Goal: Check status: Check status

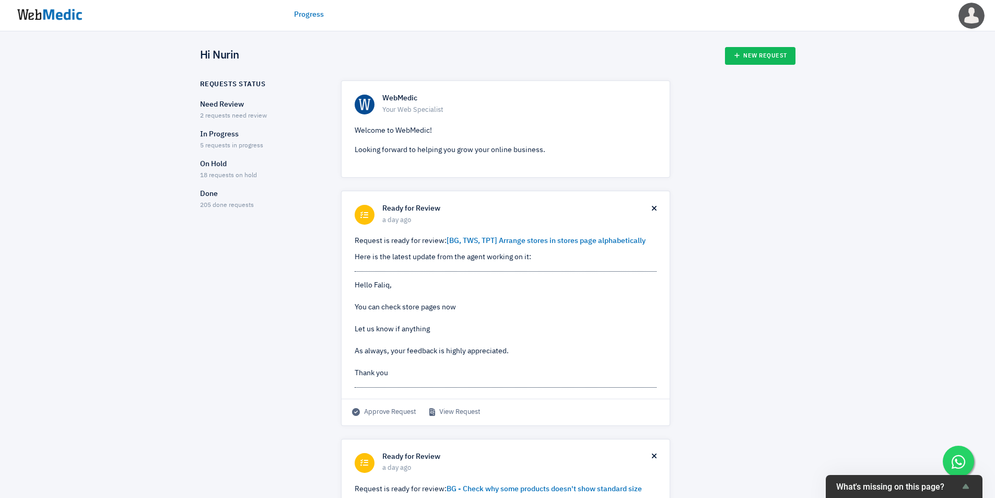
click at [259, 145] on span "5 requests in progress" at bounding box center [231, 146] width 63 height 6
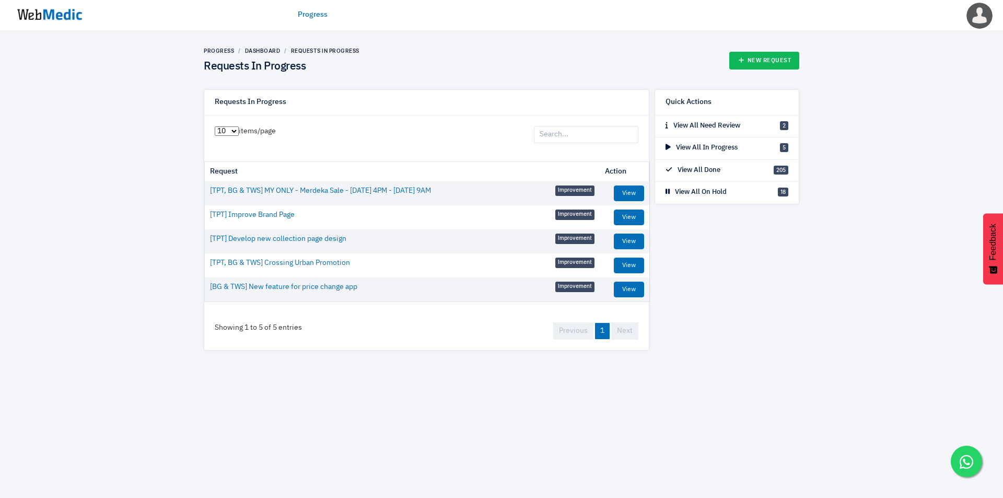
click at [144, 166] on div "Progress Dashboard Requests In Progress Requests In Progress New Request Reques…" at bounding box center [501, 198] width 1003 height 335
click at [66, 13] on img at bounding box center [49, 14] width 78 height 32
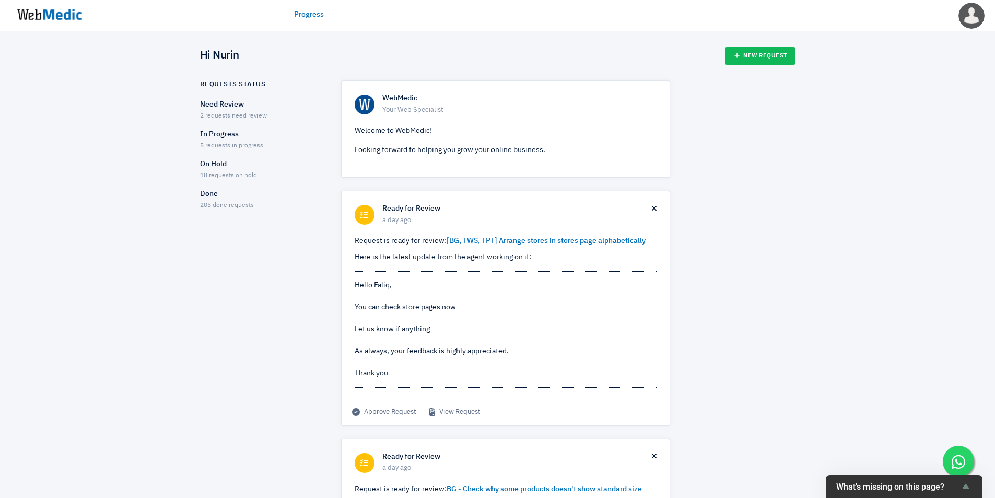
click at [221, 110] on p "Need Review" at bounding box center [261, 104] width 123 height 11
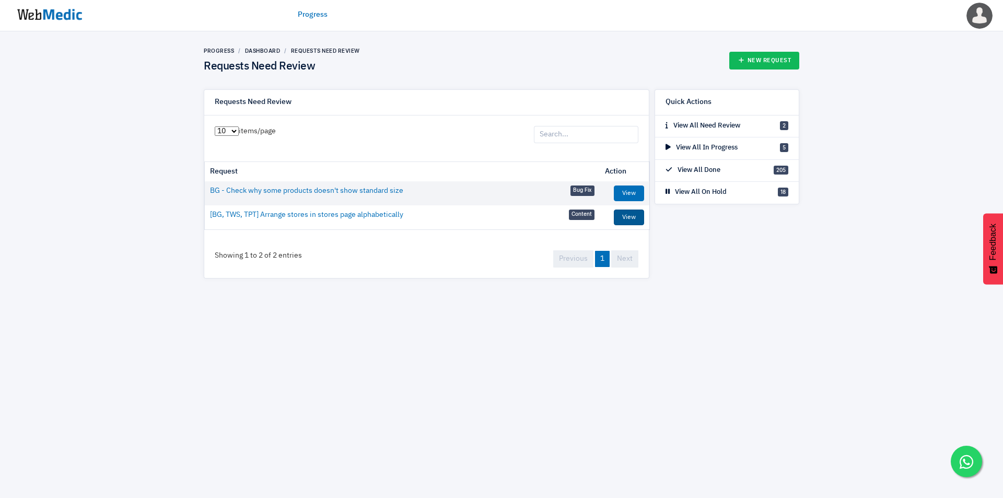
click at [622, 219] on link "View" at bounding box center [629, 217] width 30 height 16
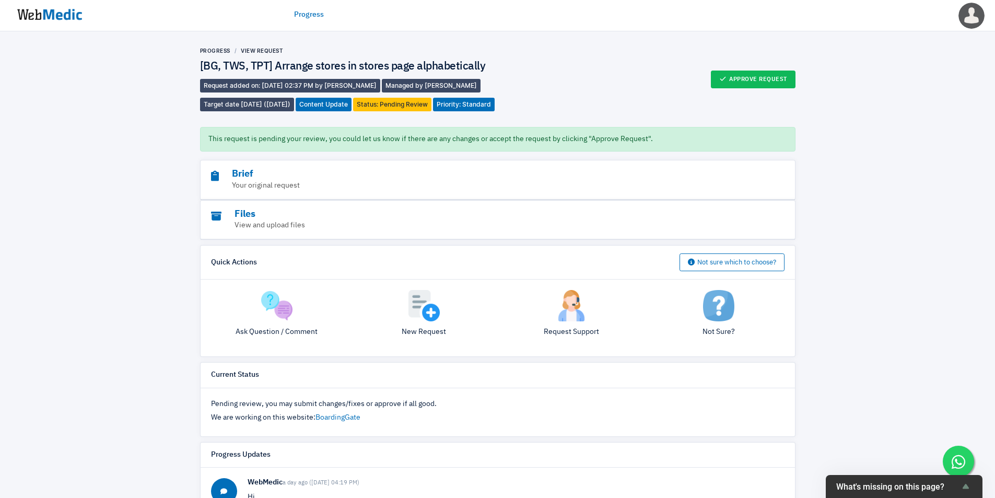
click at [46, 20] on img at bounding box center [49, 14] width 78 height 32
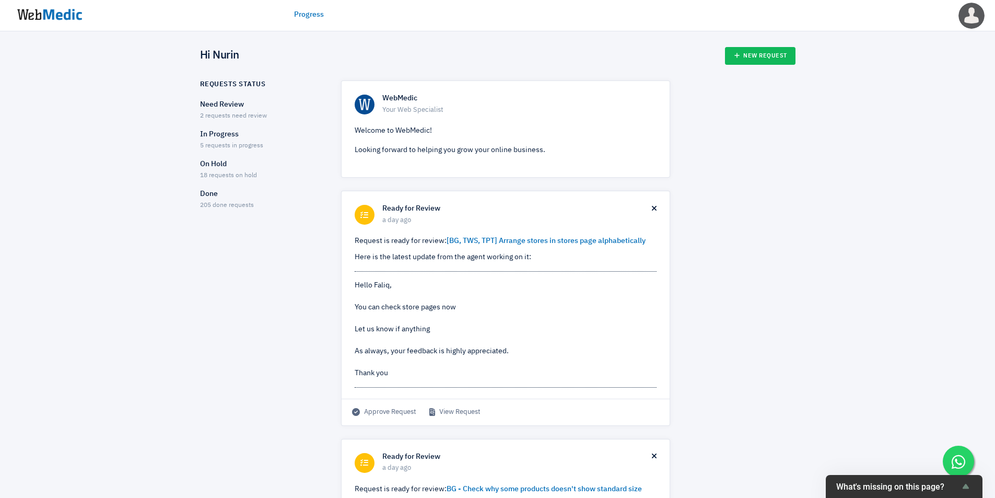
click at [236, 143] on span "5 requests in progress" at bounding box center [231, 146] width 63 height 6
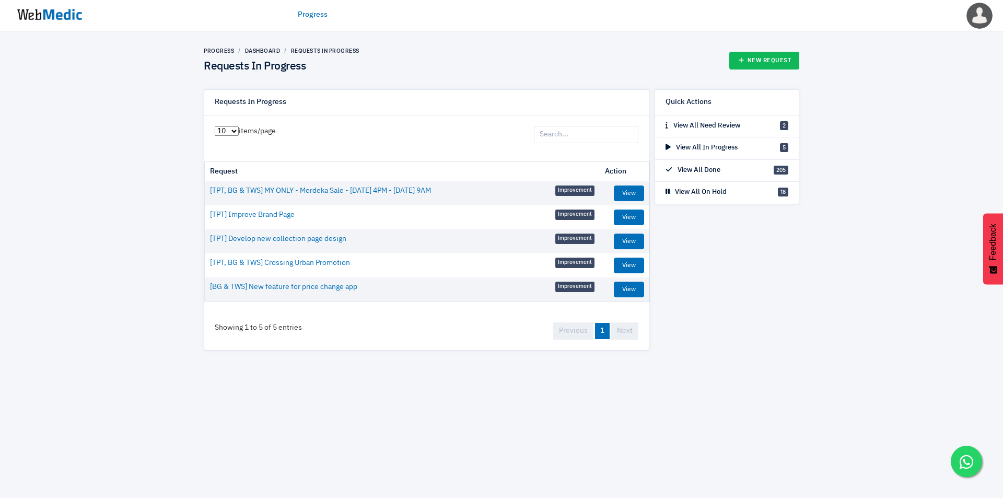
click at [53, 16] on img at bounding box center [49, 14] width 78 height 32
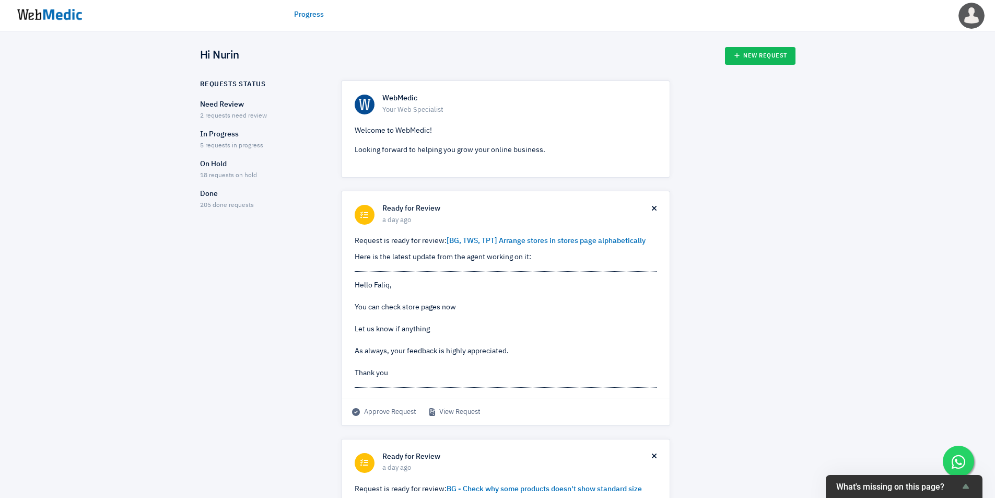
click at [249, 137] on p "In Progress" at bounding box center [261, 134] width 123 height 11
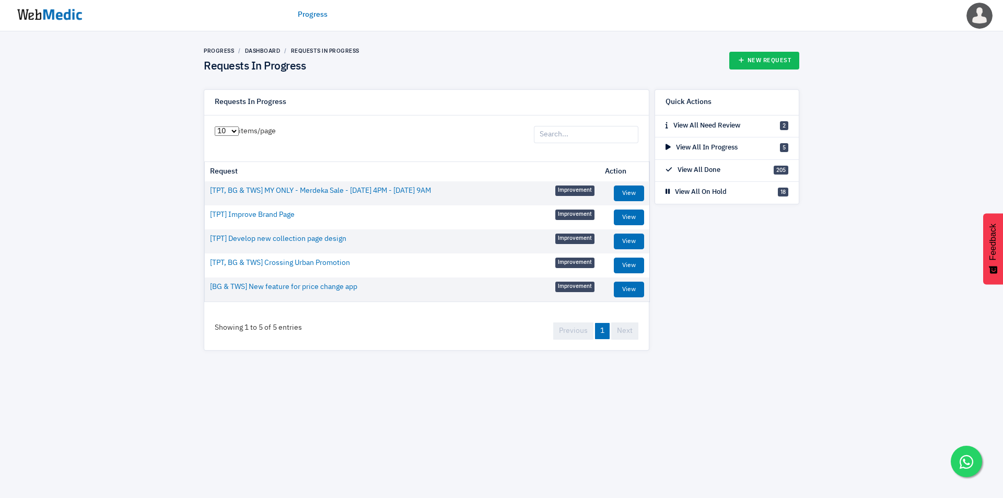
click at [130, 366] on html "Progress Nurin Edit Profile Change Website Logout Progress Dashboard Requests I…" at bounding box center [501, 183] width 1003 height 366
click at [131, 235] on div "Progress Dashboard Requests In Progress Requests In Progress New Request Reques…" at bounding box center [501, 198] width 1003 height 335
click at [629, 191] on link "View" at bounding box center [629, 193] width 30 height 16
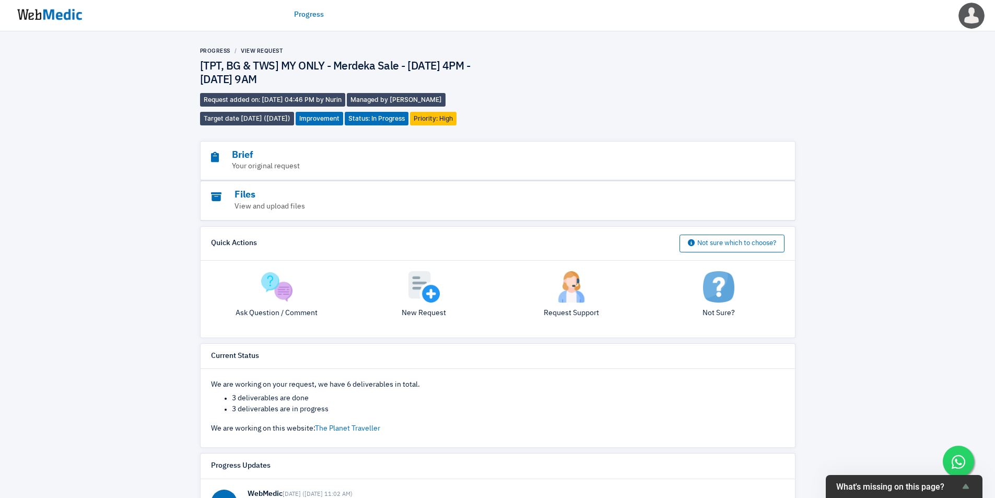
drag, startPoint x: 911, startPoint y: 195, endPoint x: 899, endPoint y: 202, distance: 13.6
click at [911, 196] on div "Progress View Request [TPT, BG & TWS] MY ONLY - Merdeka Sale - 28 Aug 4PM - 2 S…" at bounding box center [497, 393] width 995 height 725
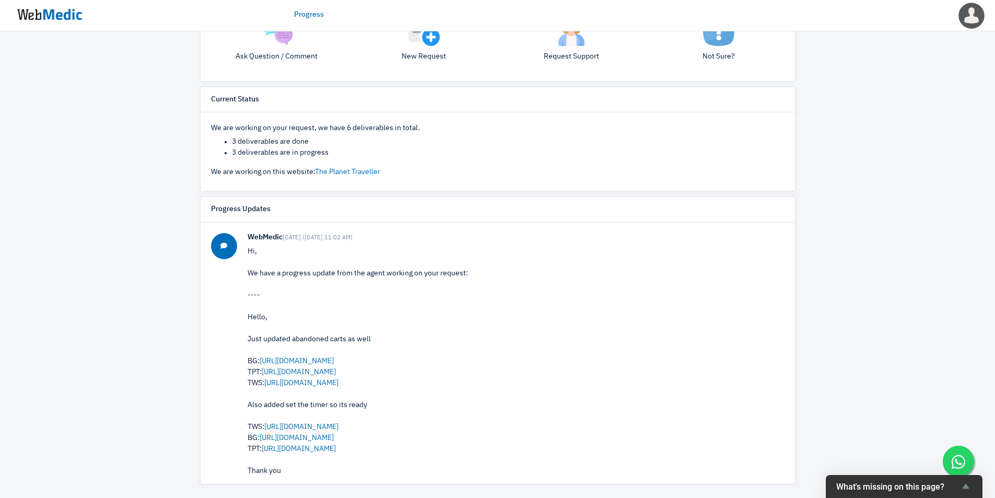
scroll to position [259, 0]
click at [874, 258] on div "Progress View Request [TPT, BG & TWS] MY ONLY - Merdeka Sale - 28 Aug 4PM - 2 S…" at bounding box center [497, 135] width 995 height 725
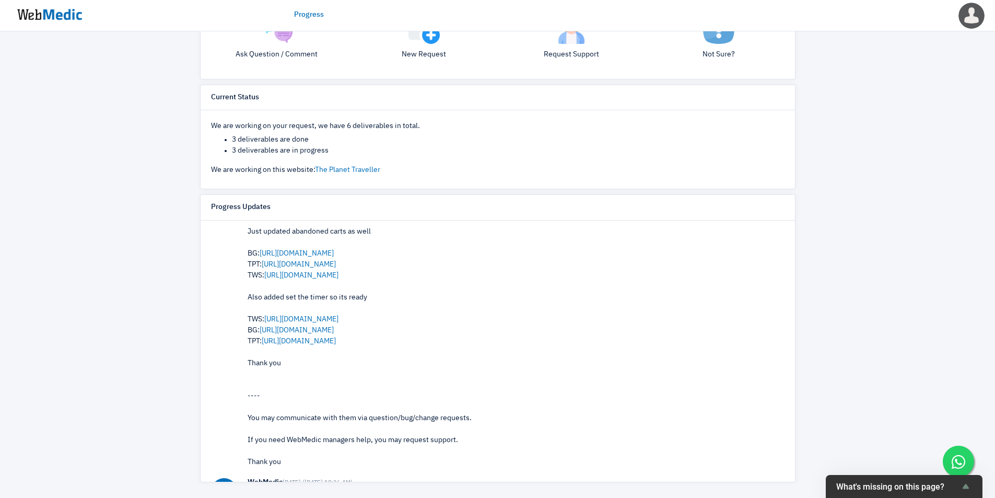
scroll to position [0, 0]
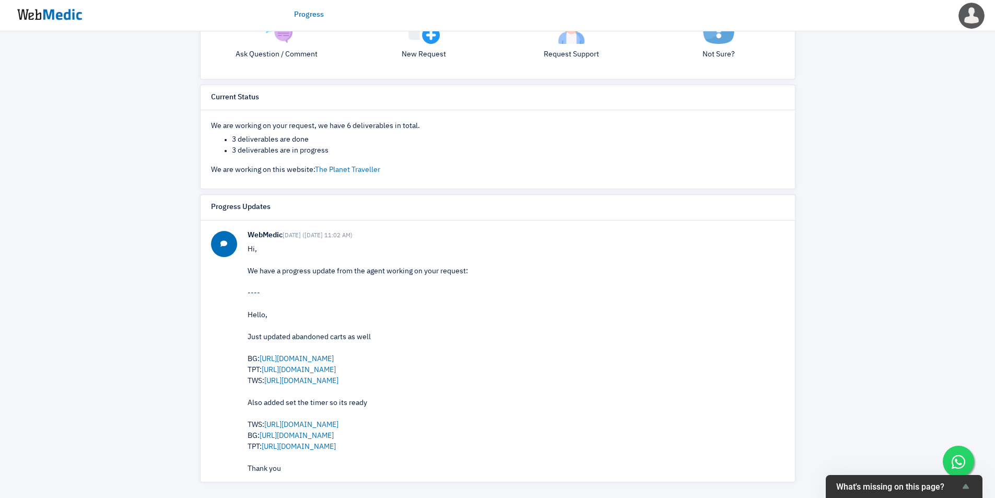
click at [926, 248] on div "Progress View Request [TPT, BG & TWS] MY ONLY - Merdeka Sale - 28 Aug 4PM - 2 S…" at bounding box center [497, 135] width 995 height 725
drag, startPoint x: 96, startPoint y: 431, endPoint x: 91, endPoint y: 449, distance: 17.7
click at [96, 431] on div "Progress View Request [TPT, BG & TWS] MY ONLY - Merdeka Sale - 28 Aug 4PM - 2 S…" at bounding box center [497, 135] width 995 height 725
click at [84, 347] on div "Progress View Request [TPT, BG & TWS] MY ONLY - Merdeka Sale - 28 Aug 4PM - 2 S…" at bounding box center [497, 135] width 995 height 725
click at [133, 150] on div "Progress View Request [TPT, BG & TWS] MY ONLY - Merdeka Sale - 28 Aug 4PM - 2 S…" at bounding box center [497, 135] width 995 height 725
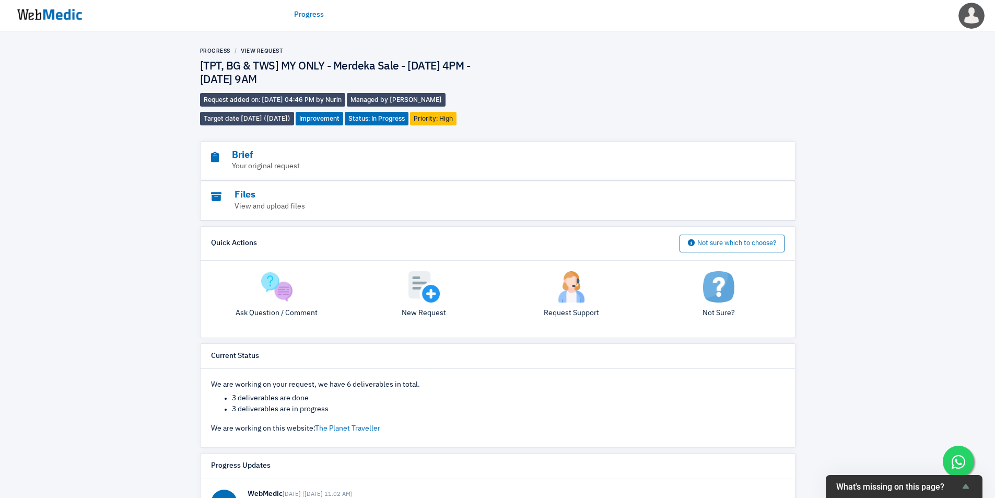
click at [58, 18] on img at bounding box center [49, 14] width 78 height 32
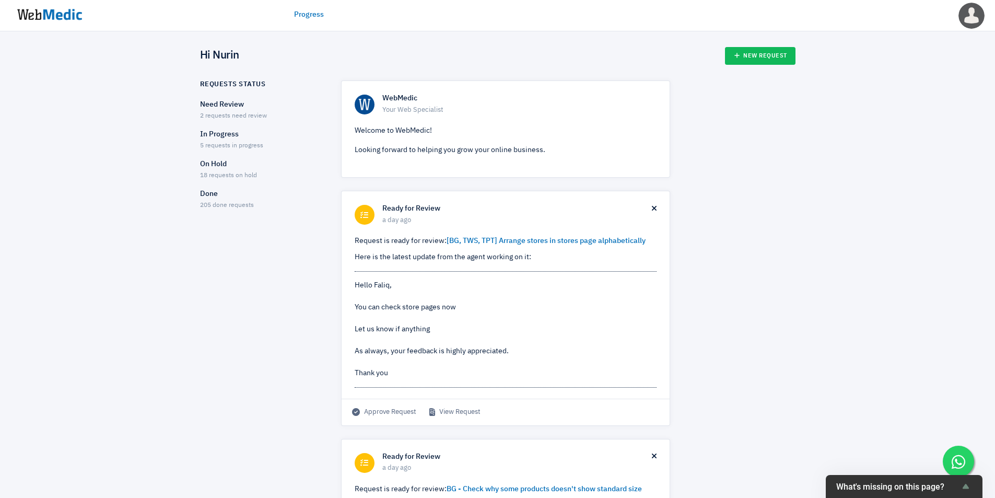
click at [247, 113] on span "2 requests need review" at bounding box center [233, 116] width 67 height 6
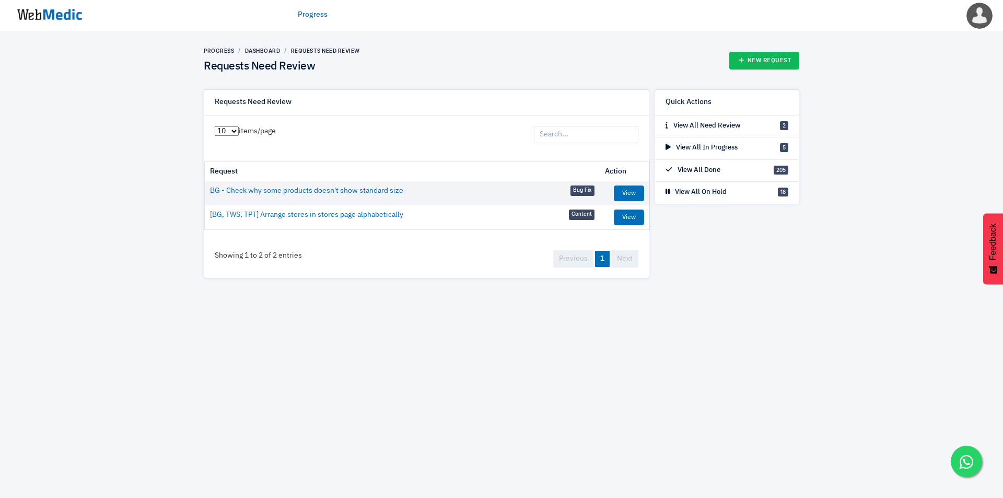
click at [68, 4] on img at bounding box center [49, 14] width 78 height 32
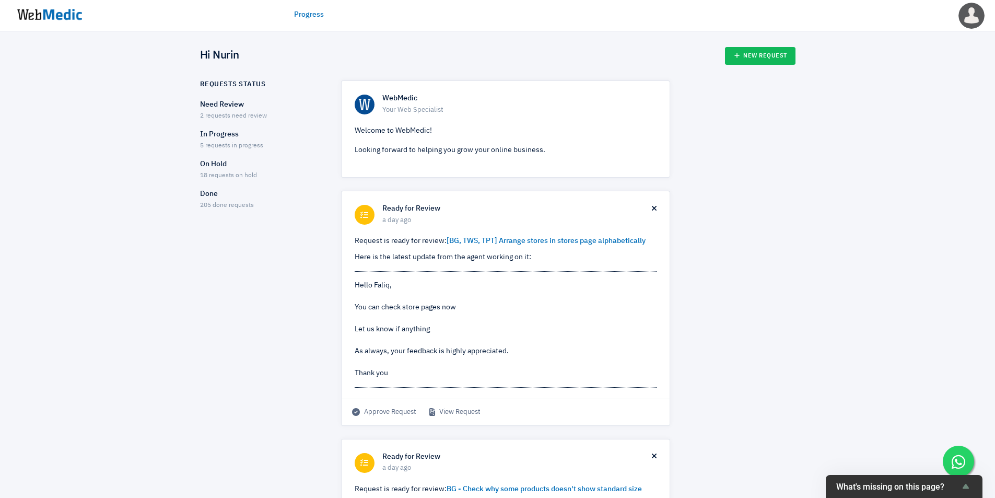
click at [236, 142] on div "In Progress 5 requests in progress" at bounding box center [261, 140] width 123 height 22
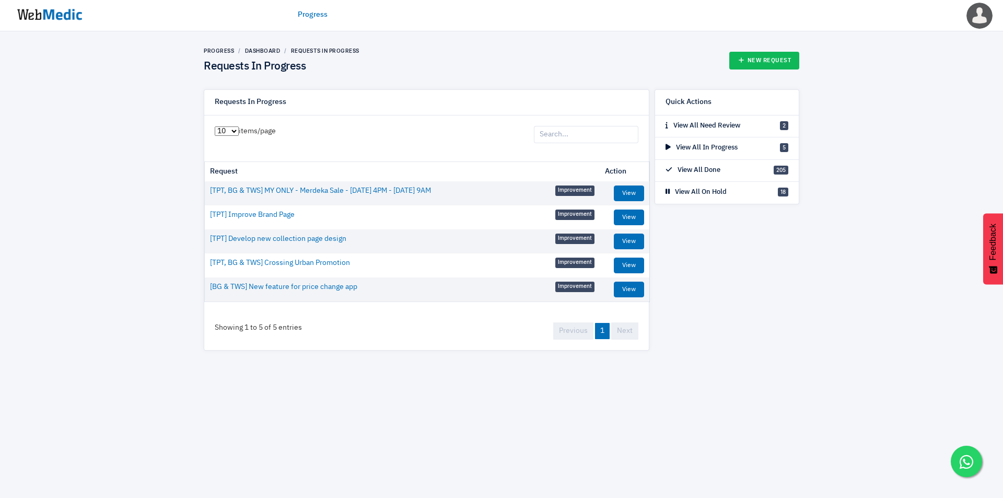
click at [37, 10] on img at bounding box center [49, 14] width 78 height 32
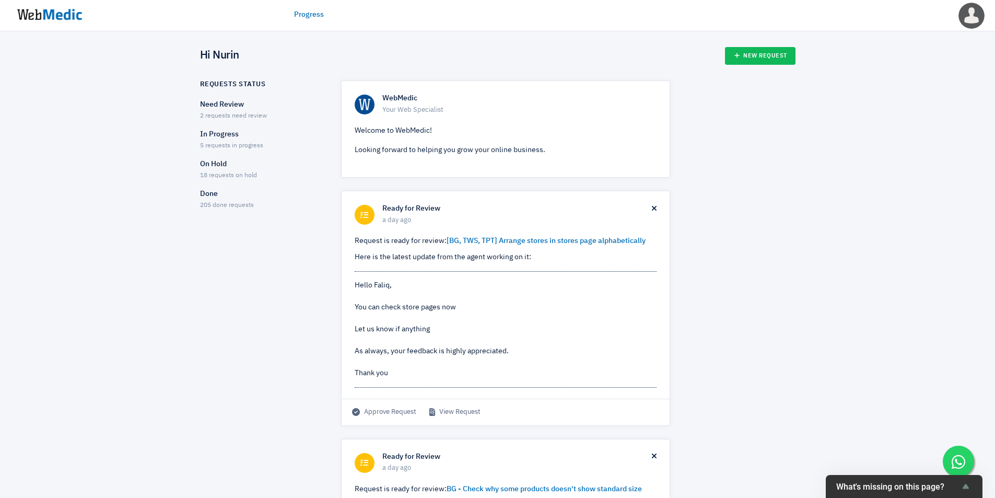
click at [249, 212] on div "Requests Status Need Review 2 requests need review In Progress 5 requests in pr…" at bounding box center [261, 149] width 138 height 138
click at [249, 202] on div "Done 205 done requests" at bounding box center [261, 200] width 123 height 22
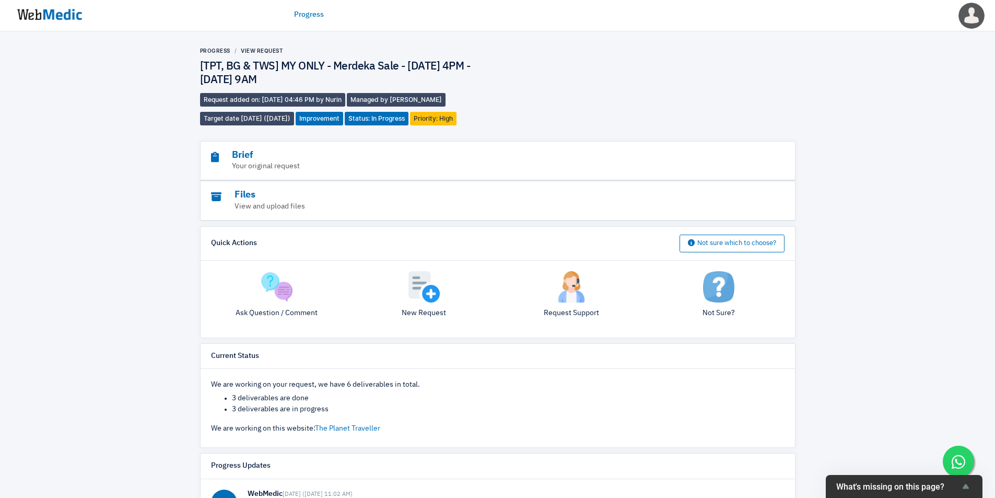
click at [126, 243] on div "Progress View Request [TPT, BG & TWS] MY ONLY - Merdeka Sale - [DATE] 4PM - [DA…" at bounding box center [497, 393] width 995 height 725
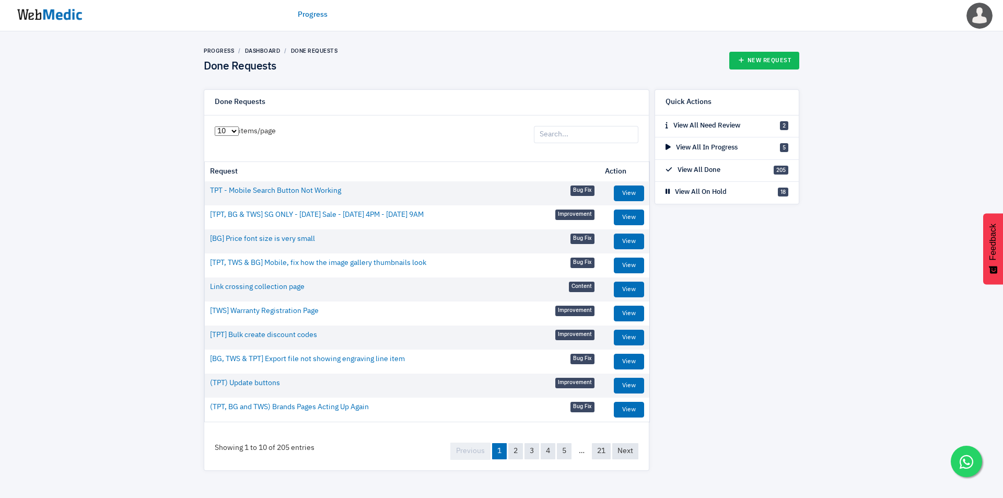
click at [610, 134] on input "search" at bounding box center [586, 135] width 104 height 18
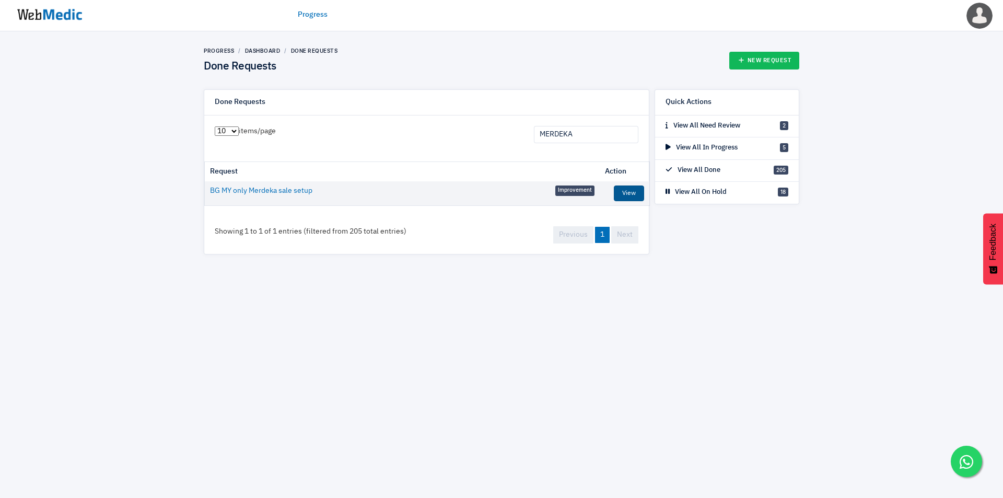
type input "MERDEKA"
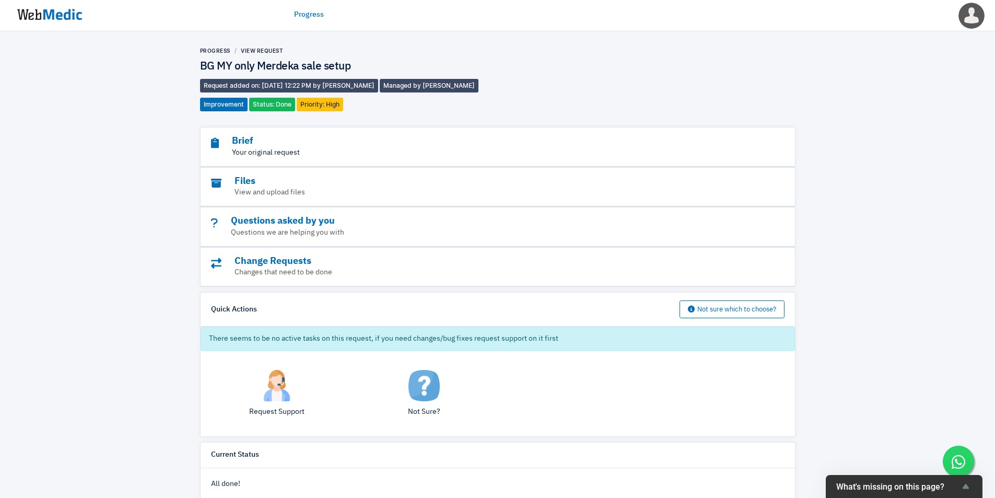
click at [383, 148] on p "Your original request" at bounding box center [469, 152] width 516 height 11
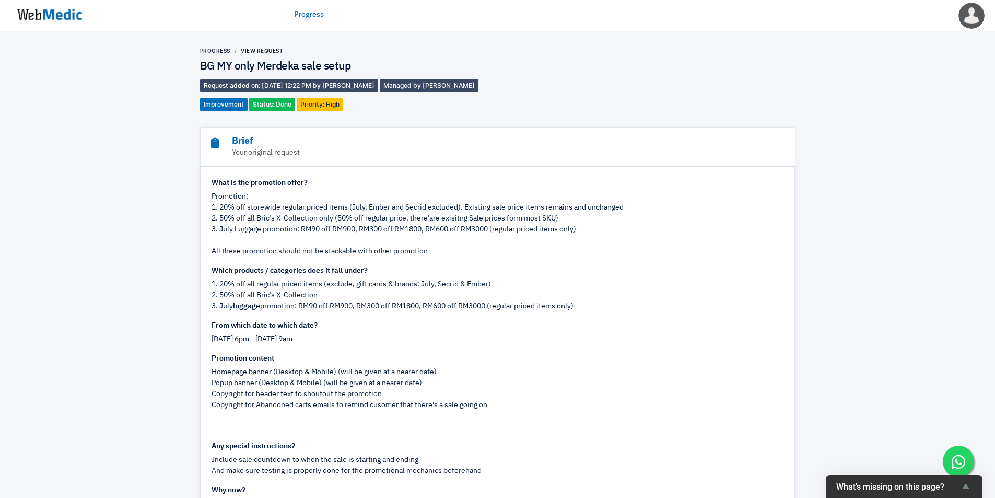
click at [454, 256] on div "What is the promotion offer? Promotion: 1. 20% off storewide regular priced ite…" at bounding box center [498, 327] width 572 height 299
click at [457, 357] on div "What is the promotion offer? Promotion: 1. 20% off storewide regular priced ite…" at bounding box center [498, 327] width 572 height 299
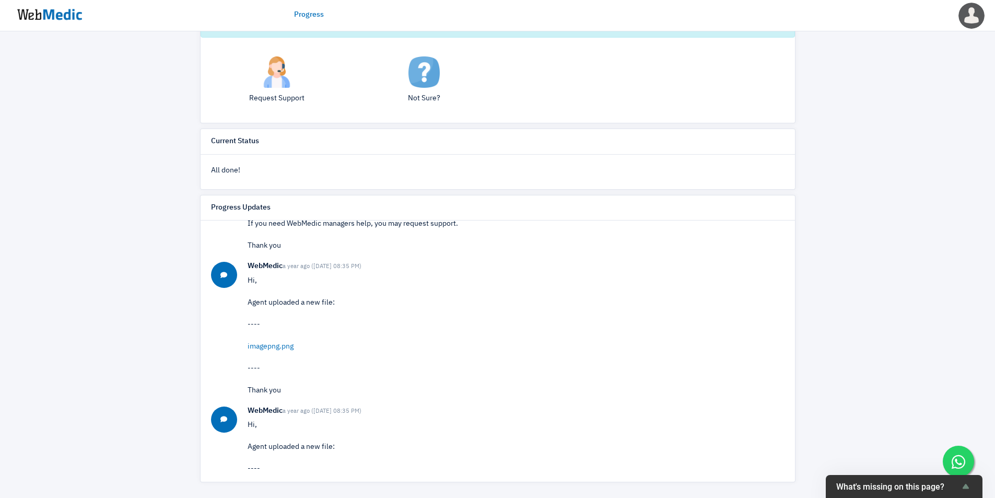
scroll to position [5310, 0]
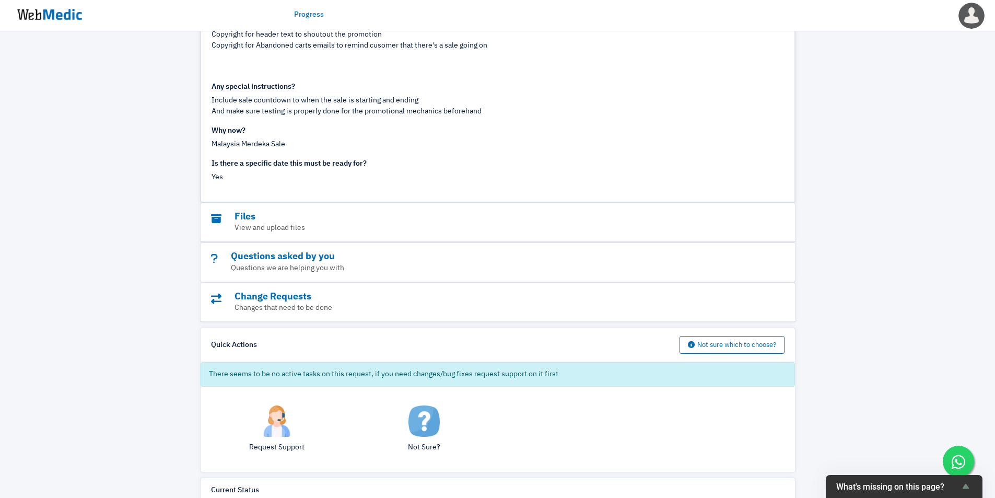
scroll to position [273, 0]
